Goal: Navigation & Orientation: Find specific page/section

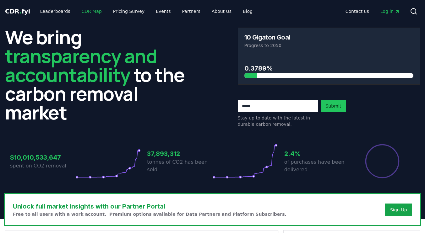
click at [88, 9] on link "CDR Map" at bounding box center [92, 11] width 30 height 11
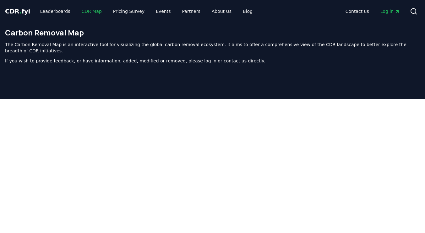
click at [86, 12] on link "CDR Map" at bounding box center [92, 11] width 30 height 11
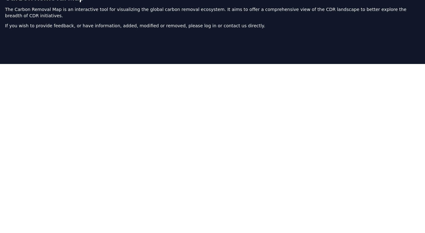
scroll to position [34, 0]
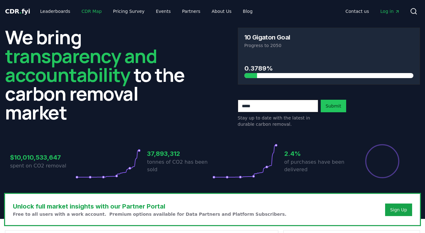
click at [89, 7] on link "CDR Map" at bounding box center [92, 11] width 30 height 11
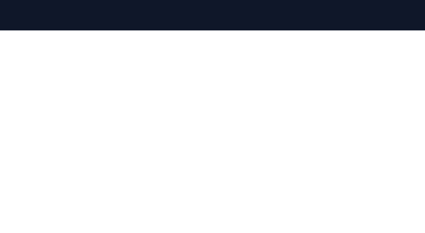
scroll to position [70, 0]
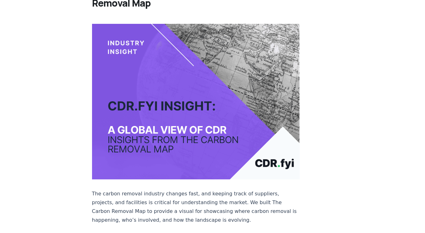
scroll to position [54, 0]
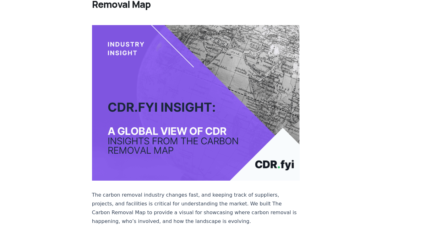
click at [157, 76] on img at bounding box center [196, 103] width 208 height 156
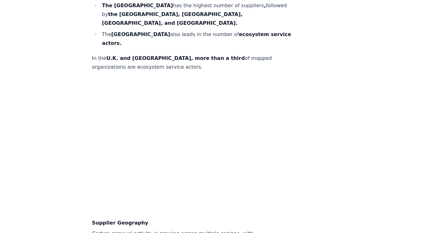
scroll to position [508, 0]
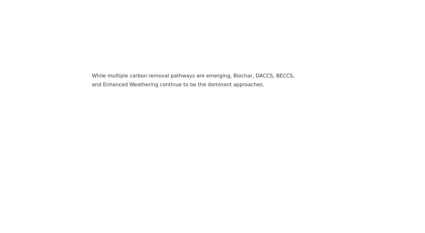
scroll to position [1105, 0]
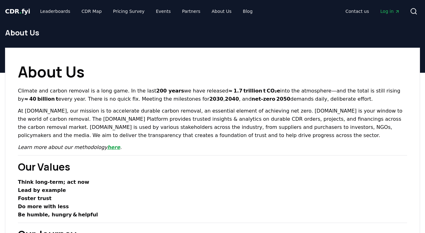
click at [107, 148] on link "here" at bounding box center [113, 147] width 13 height 6
